Goal: Task Accomplishment & Management: Manage account settings

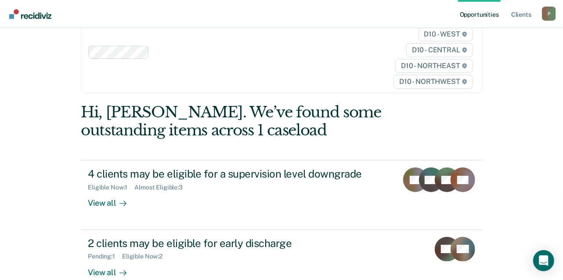
scroll to position [44, 0]
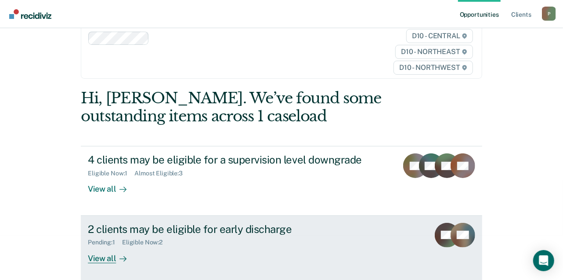
click at [111, 259] on div "View all" at bounding box center [112, 254] width 49 height 17
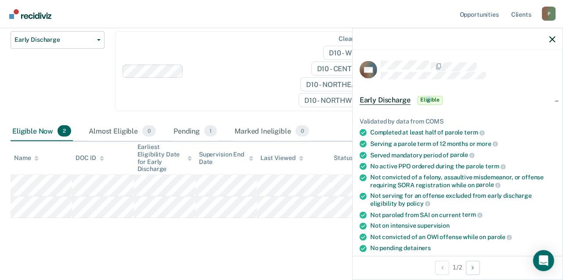
click at [428, 102] on span "Eligible" at bounding box center [430, 100] width 25 height 9
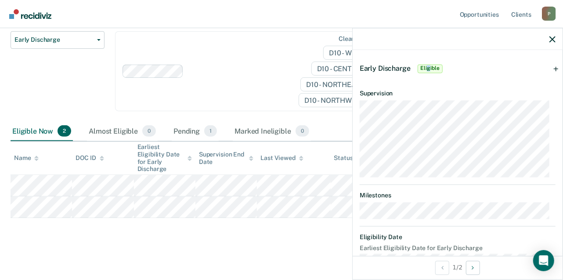
scroll to position [44, 0]
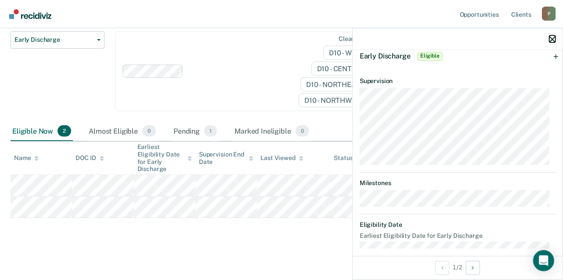
click at [554, 41] on icon "button" at bounding box center [552, 39] width 6 height 6
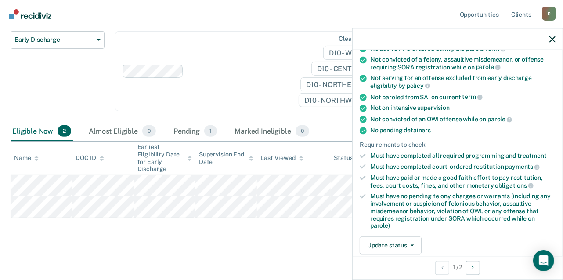
scroll to position [132, 0]
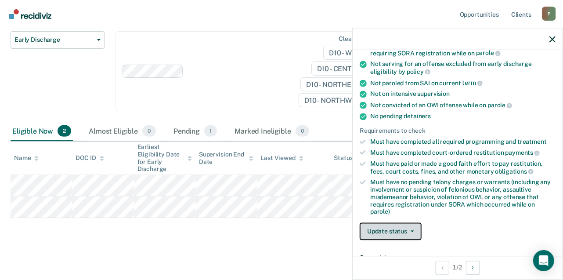
click at [408, 231] on span "button" at bounding box center [410, 232] width 7 height 2
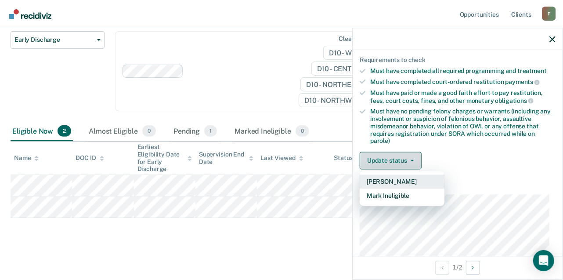
scroll to position [220, 0]
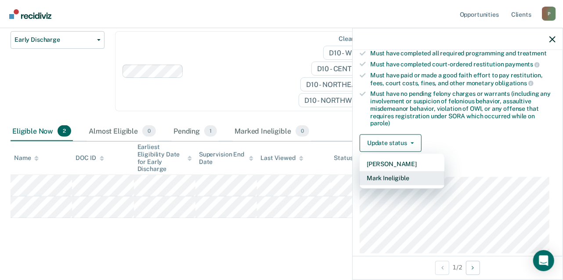
click at [404, 177] on button "Mark Ineligible" at bounding box center [402, 178] width 85 height 14
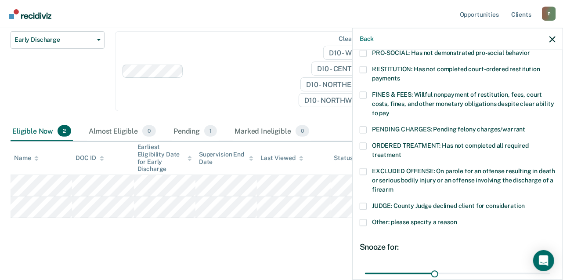
click at [363, 219] on span at bounding box center [363, 222] width 7 height 7
click at [457, 219] on input "Other: please specify a reason" at bounding box center [457, 219] width 0 height 0
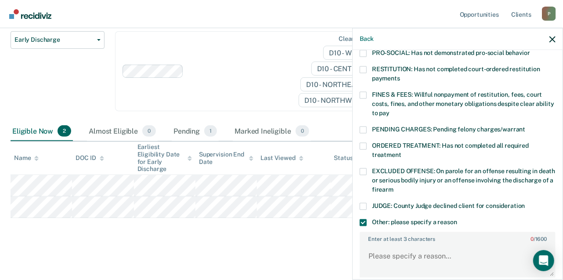
scroll to position [264, 0]
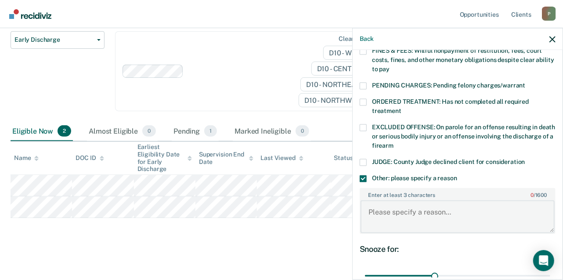
click at [381, 201] on textarea "Enter at least 3 characters 0 / 1600" at bounding box center [458, 216] width 194 height 32
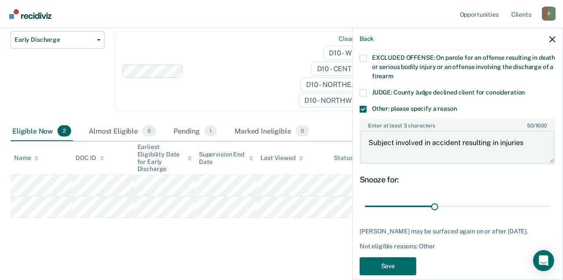
scroll to position [334, 0]
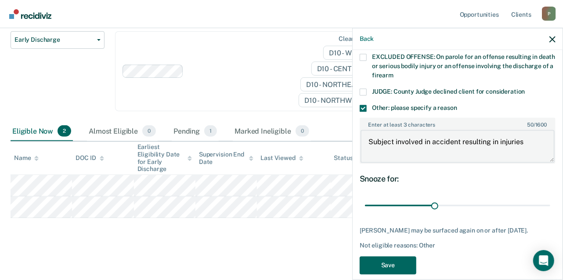
type textarea "Subject involved in accident resulting in injuries"
click at [402, 256] on button "Save" at bounding box center [388, 265] width 57 height 18
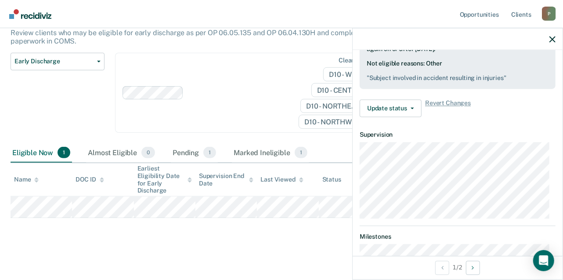
click at [556, 37] on div at bounding box center [458, 39] width 210 height 22
click at [553, 43] on div at bounding box center [458, 39] width 210 height 22
click at [552, 41] on icon "button" at bounding box center [552, 39] width 6 height 6
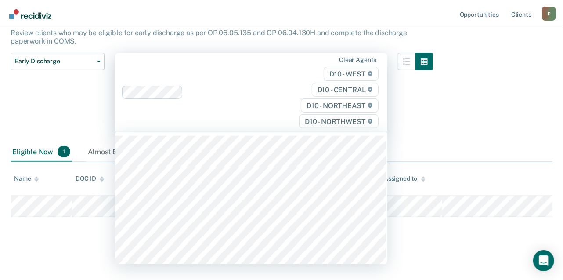
scroll to position [81, 0]
click at [496, 110] on div "Early Discharge Early Discharge is the termination of the period of probation o…" at bounding box center [282, 97] width 542 height 236
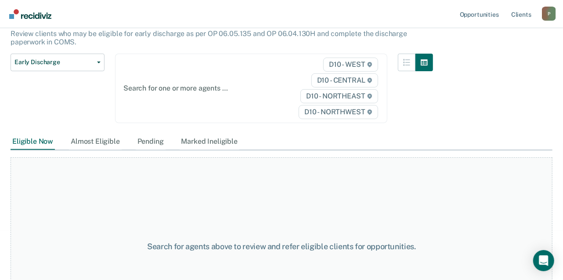
click at [136, 85] on div at bounding box center [210, 88] width 174 height 10
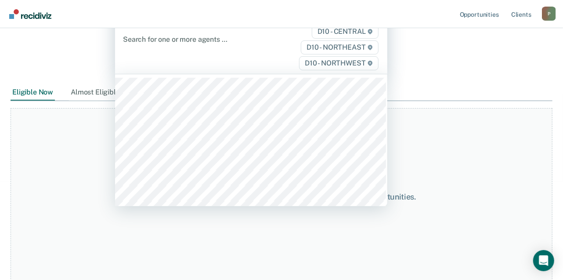
scroll to position [133, 0]
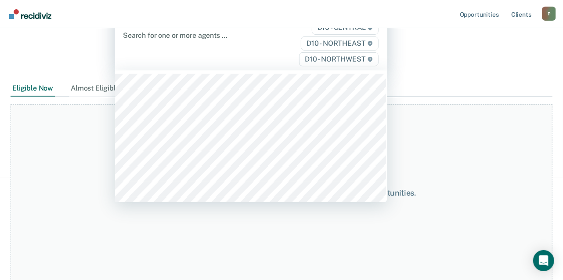
click at [56, 75] on div "Early Discharge Classification Review Early Discharge Minimum Telephone Reporti…" at bounding box center [58, 40] width 94 height 79
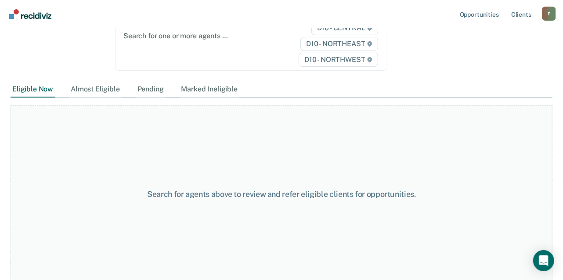
scroll to position [134, 0]
click at [538, 255] on div "Open Intercom Messenger" at bounding box center [543, 260] width 23 height 23
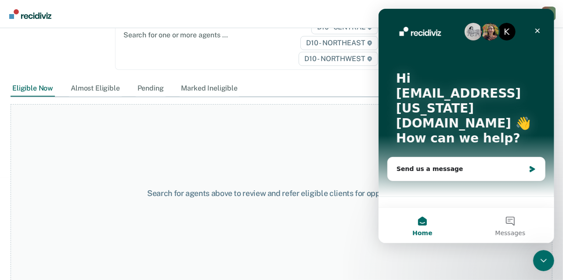
scroll to position [0, 0]
click at [537, 29] on icon "Close" at bounding box center [537, 30] width 7 height 7
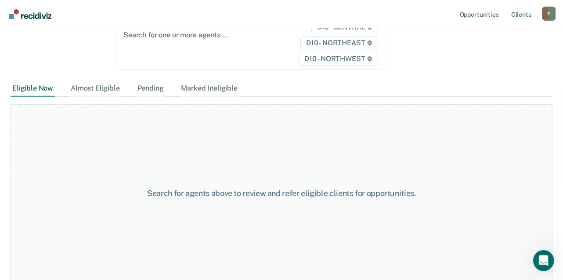
scroll to position [90, 0]
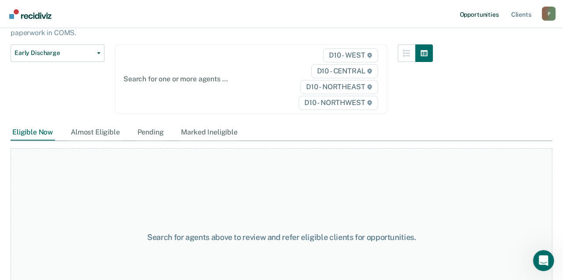
click at [471, 18] on link "Opportunities" at bounding box center [479, 14] width 43 height 28
